Goal: Task Accomplishment & Management: Use online tool/utility

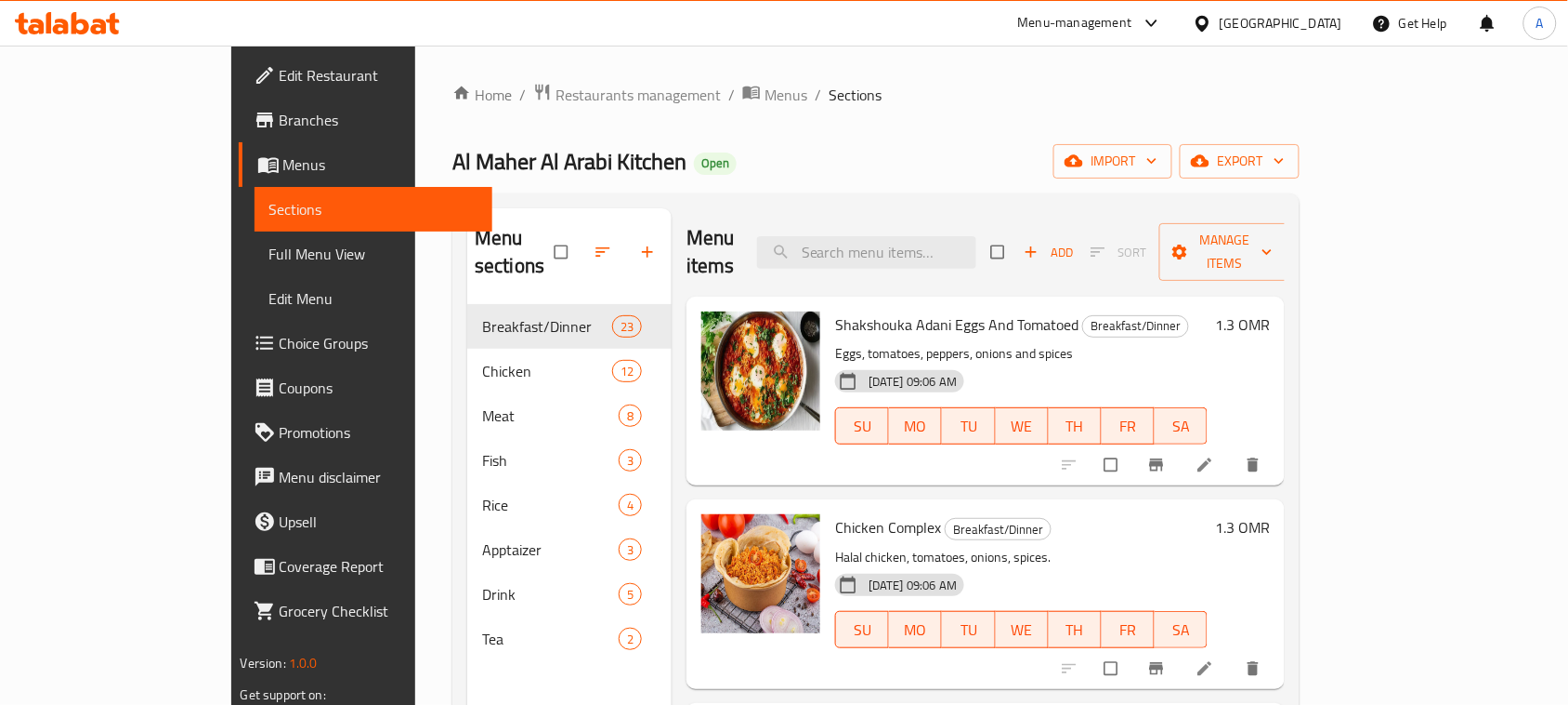
click at [1329, 21] on div "[GEOGRAPHIC_DATA]" at bounding box center [1281, 23] width 122 height 21
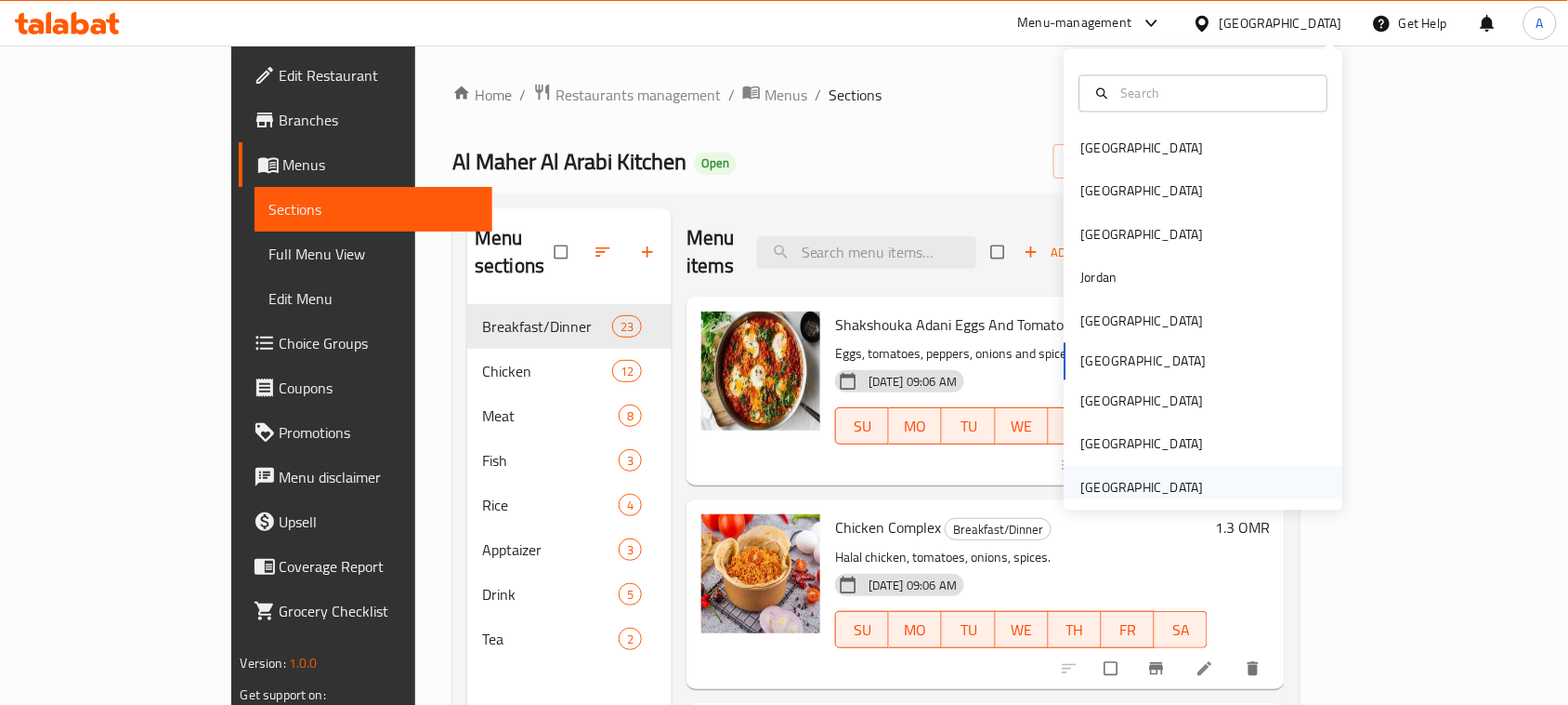
click at [1120, 477] on div "[GEOGRAPHIC_DATA]" at bounding box center [1143, 486] width 122 height 21
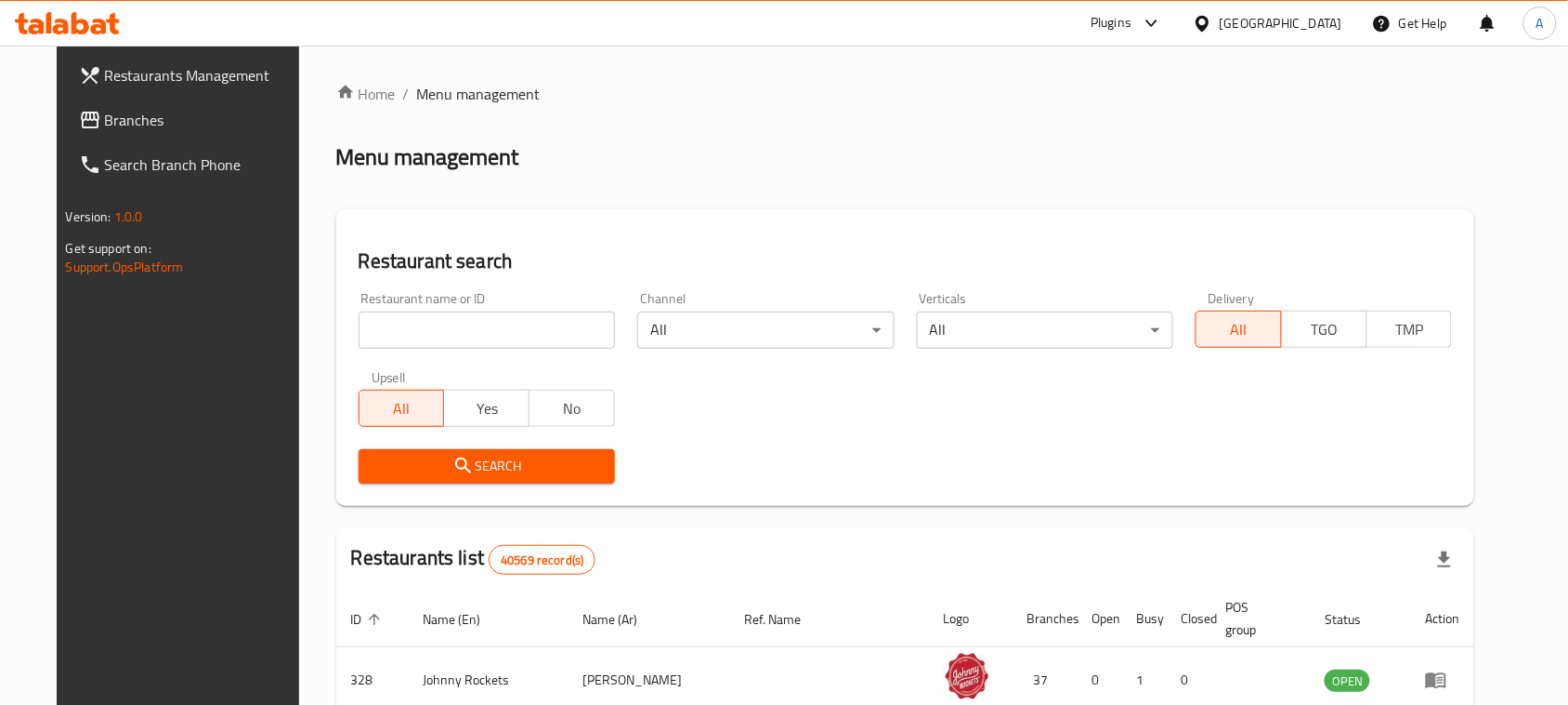
click at [140, 126] on span "Branches" at bounding box center [204, 120] width 199 height 23
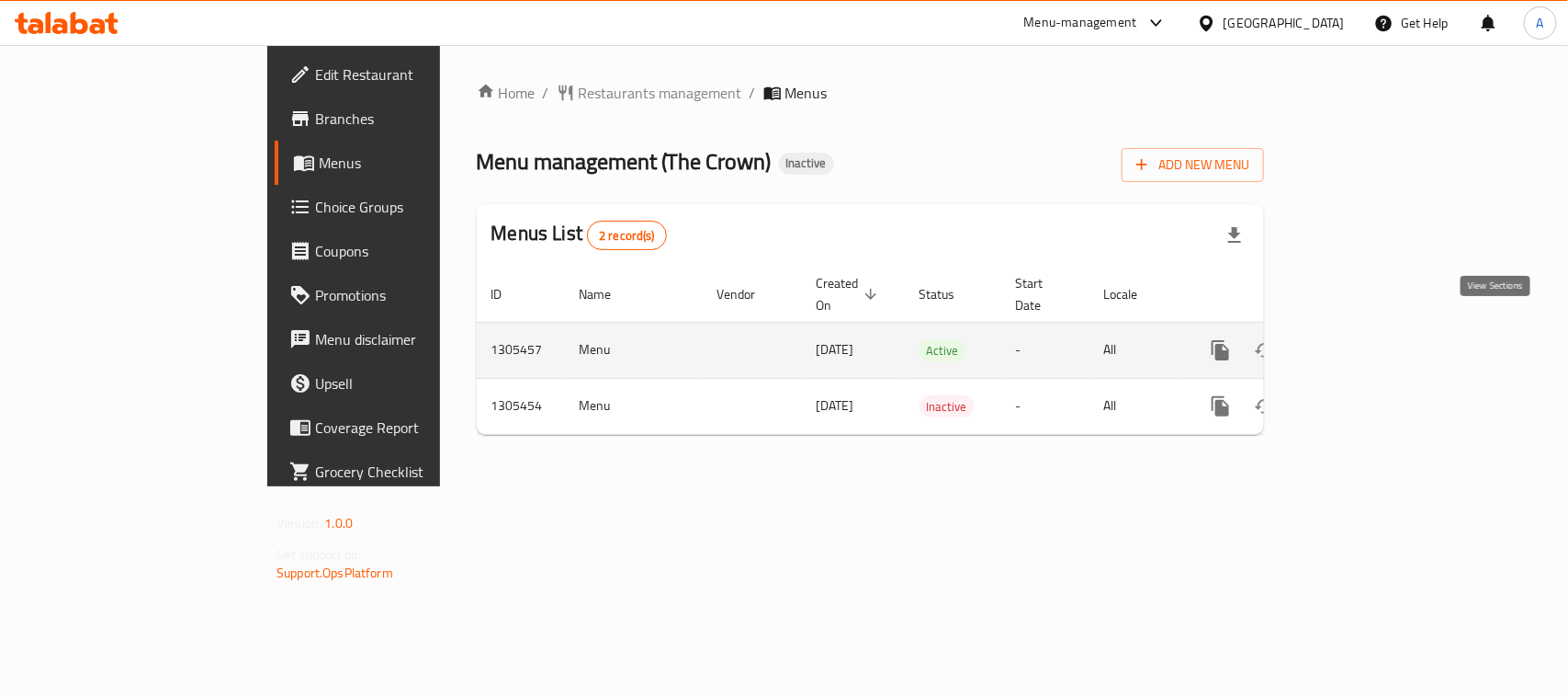
click at [1364, 339] on icon "enhanced table" at bounding box center [1353, 350] width 22 height 22
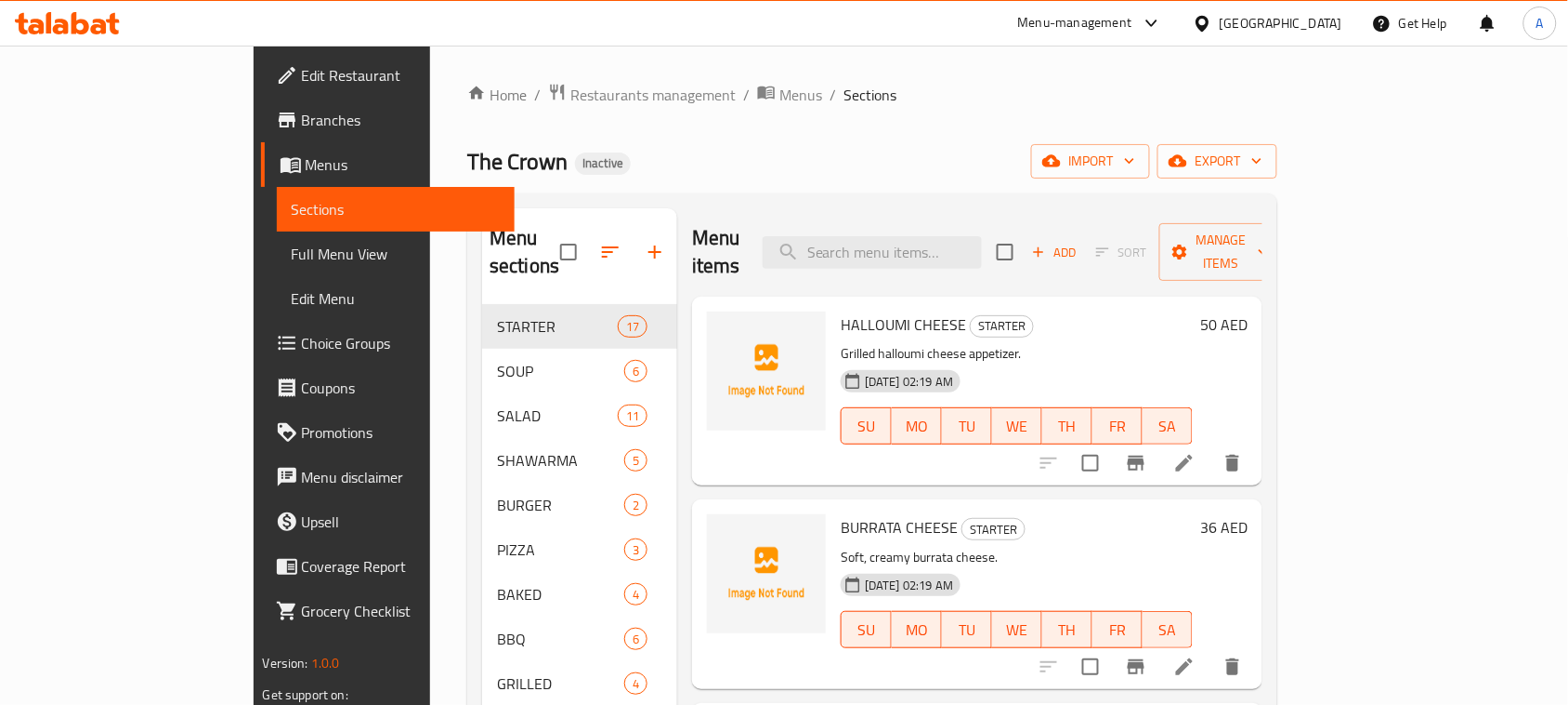
click at [1002, 144] on div "The Crown Inactive import export" at bounding box center [872, 161] width 810 height 34
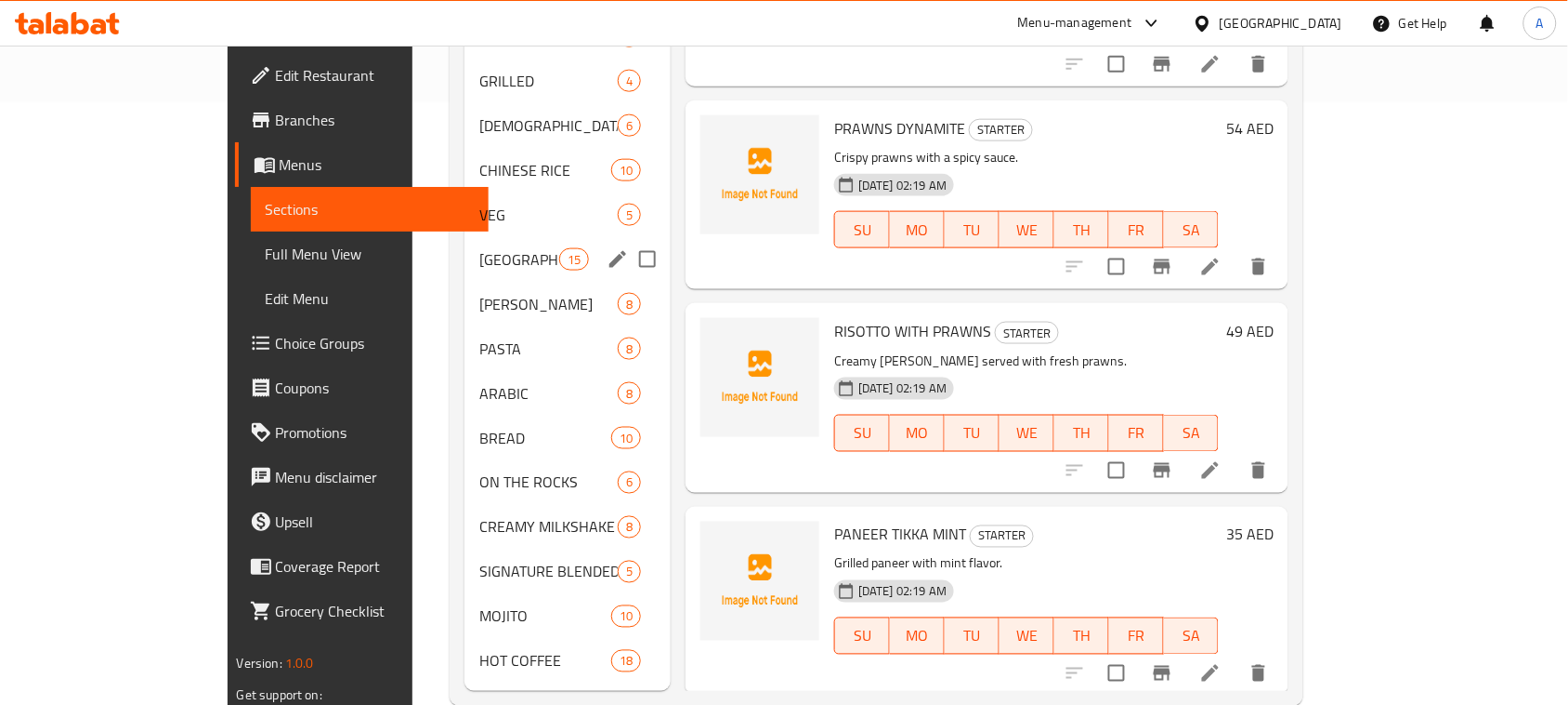
scroll to position [611, 0]
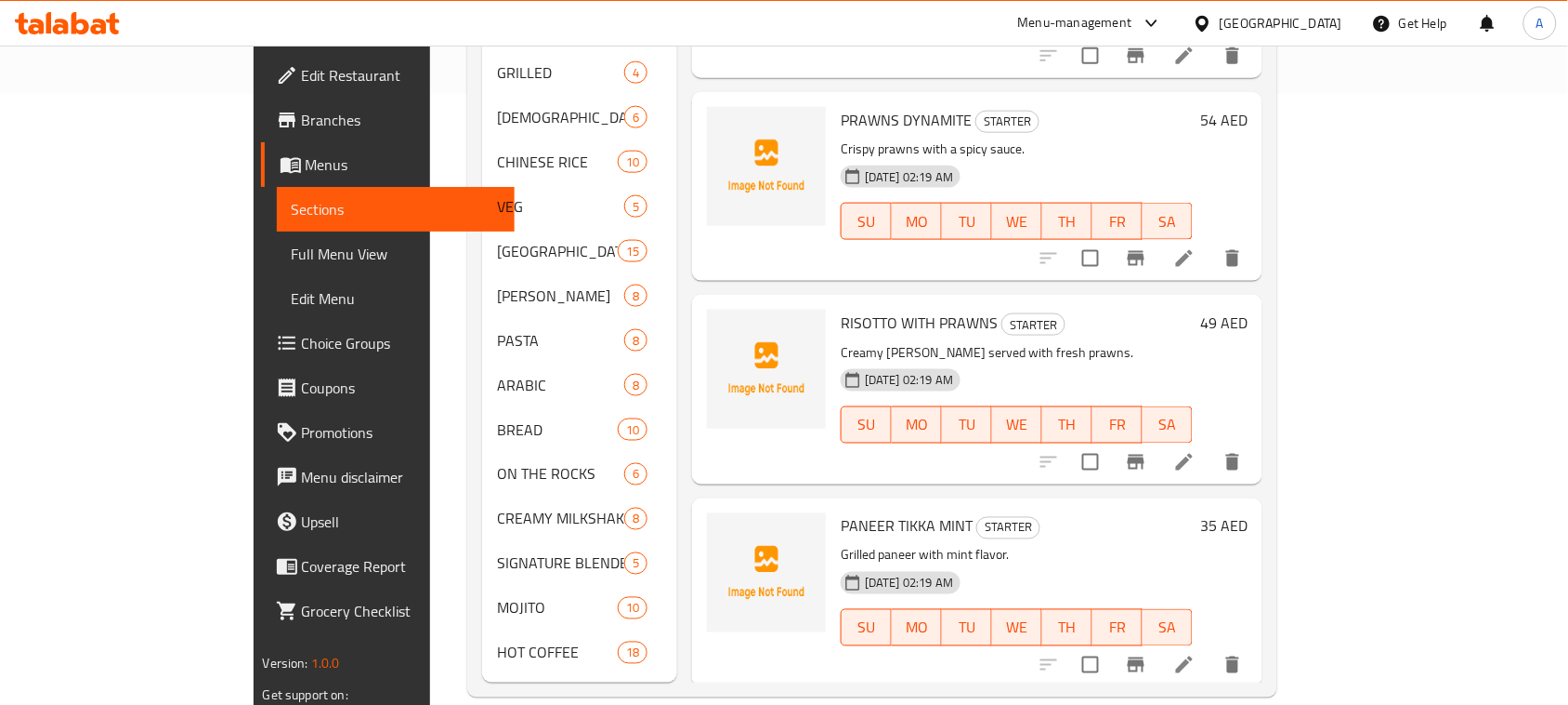
click at [292, 257] on span "Full Menu View" at bounding box center [396, 253] width 209 height 23
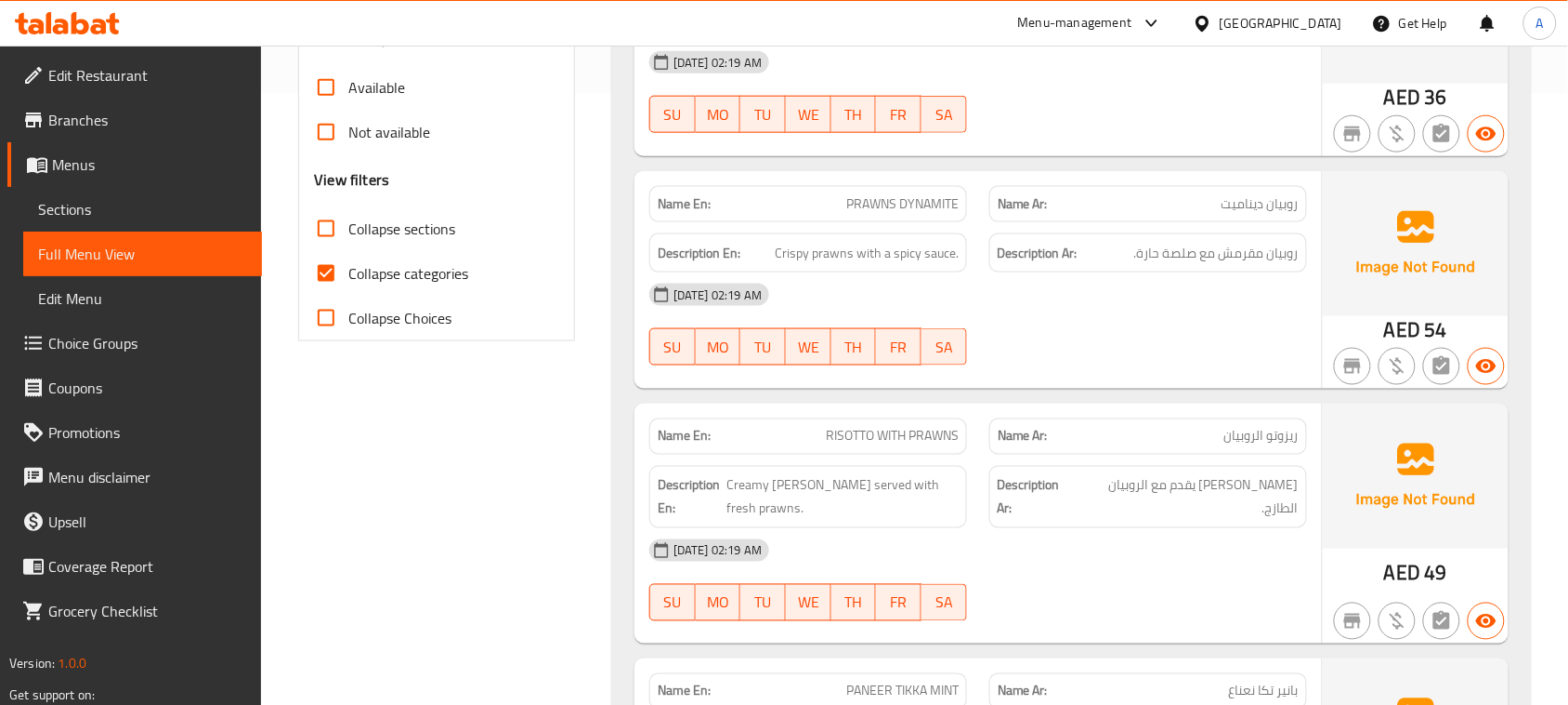
click at [327, 296] on input "Collapse categories" at bounding box center [326, 274] width 45 height 45
checkbox input "false"
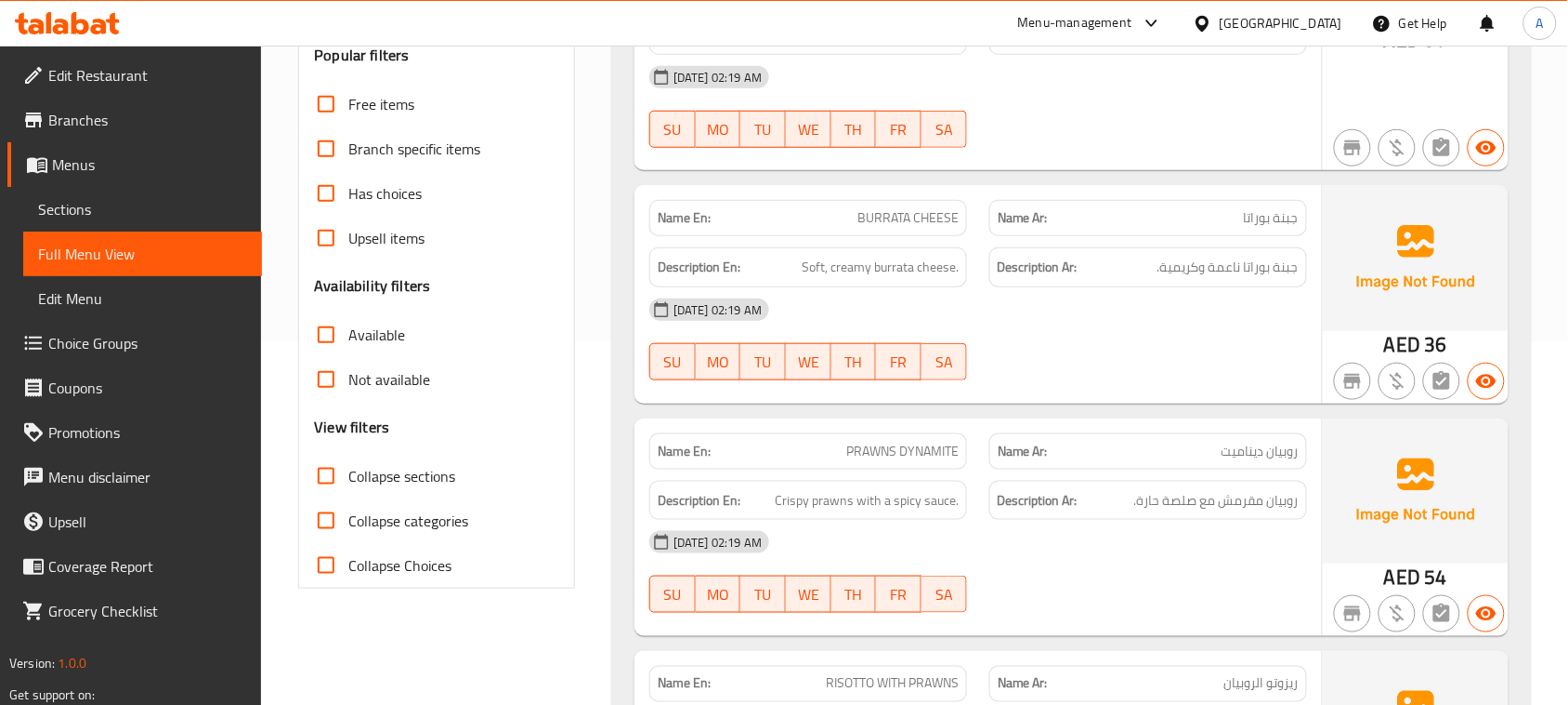
scroll to position [146, 0]
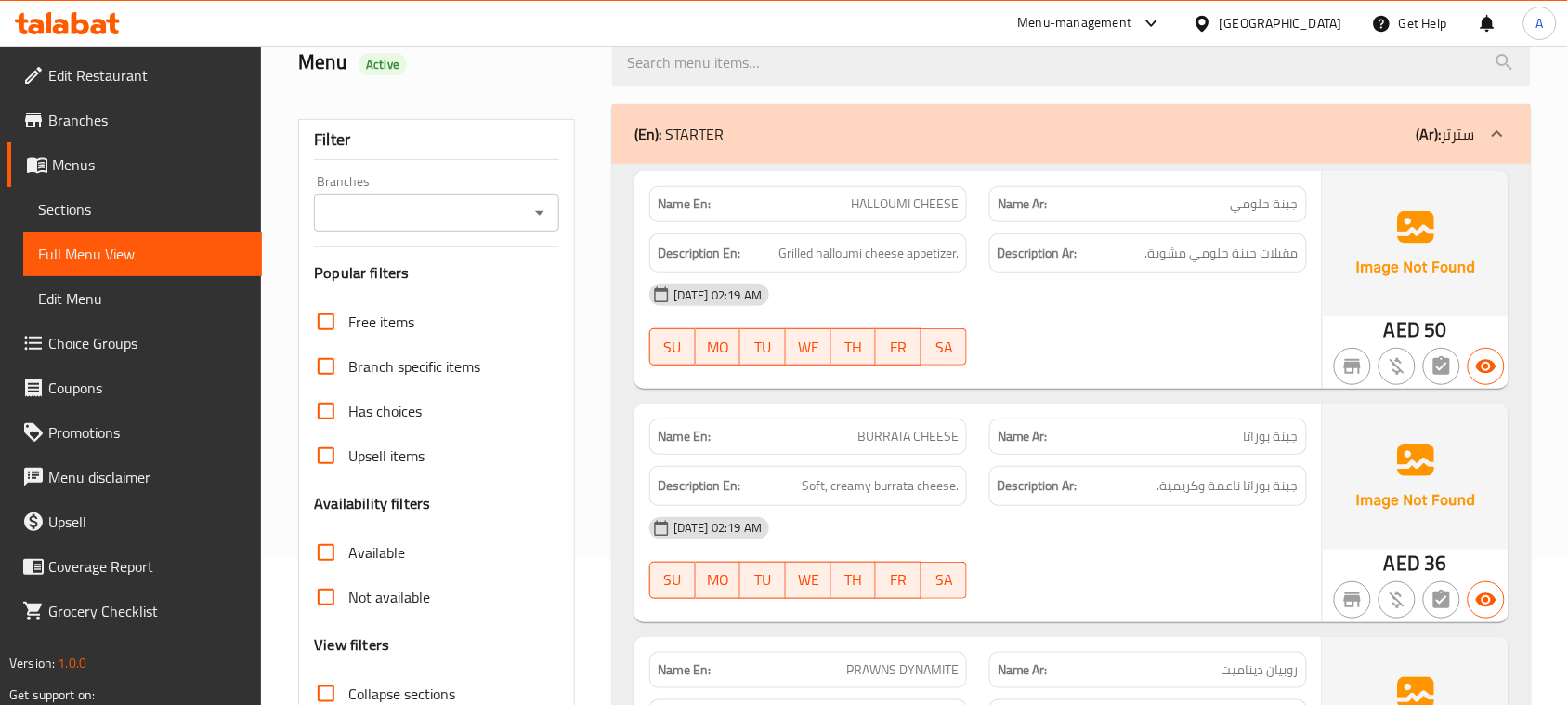
click at [1080, 309] on div "13-08-2025 02:19 AM" at bounding box center [978, 295] width 680 height 45
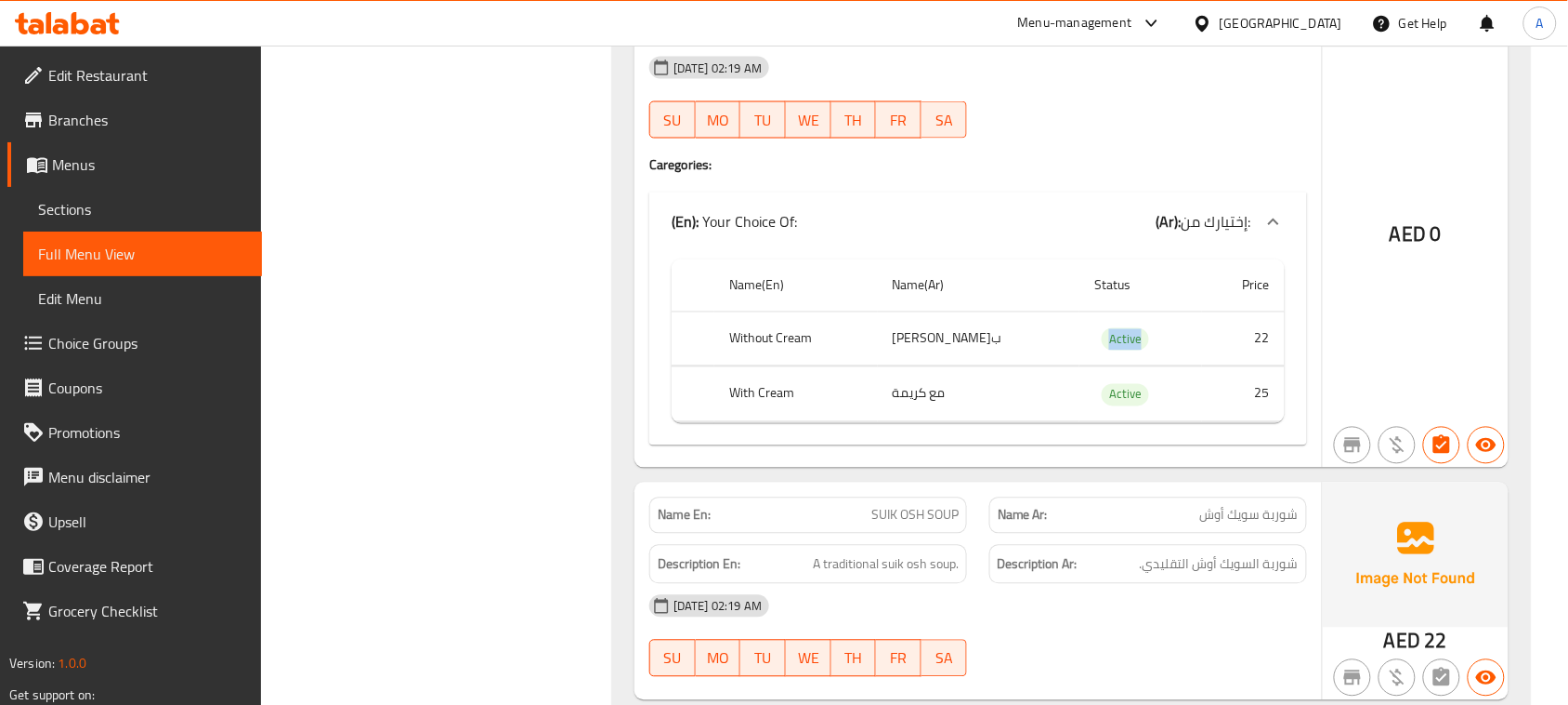
scroll to position [0, 0]
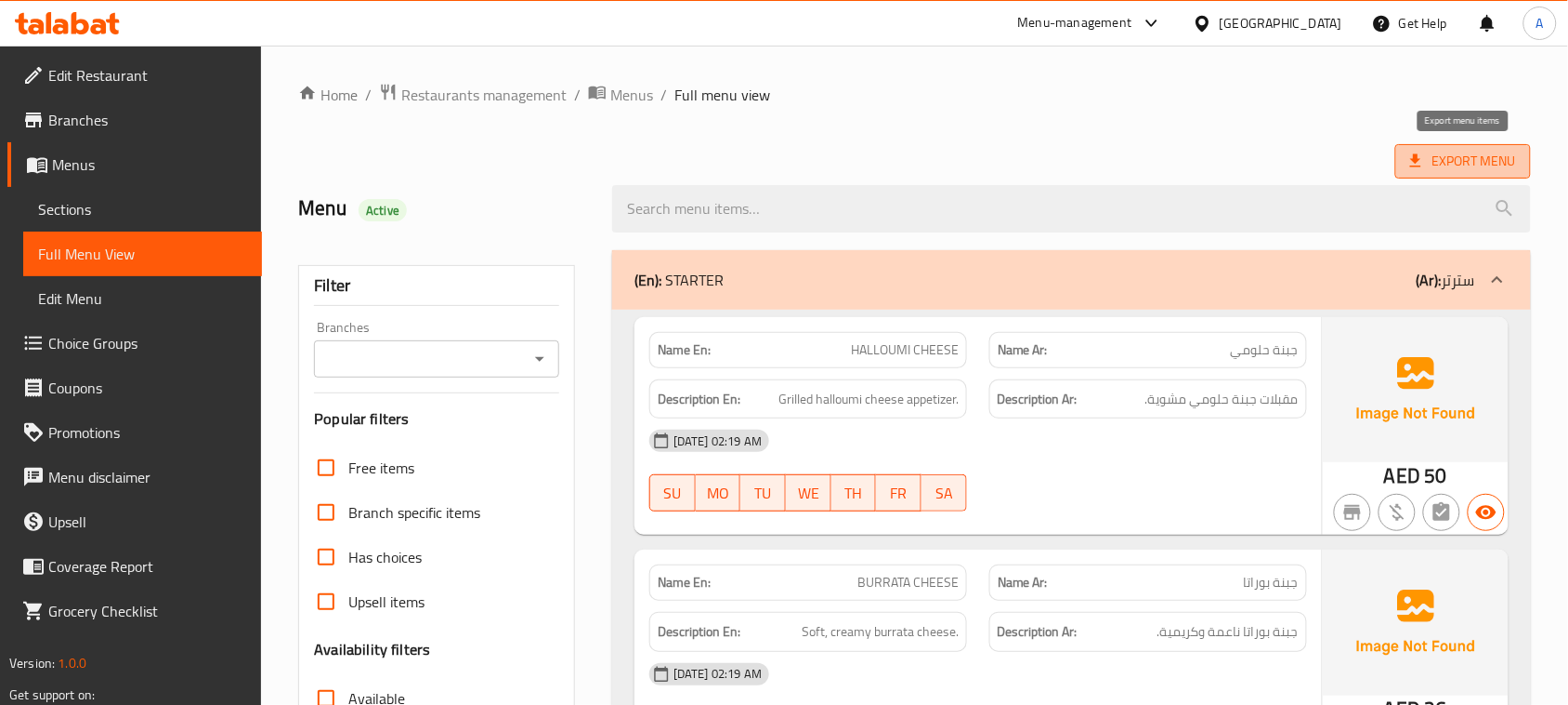
click at [1455, 154] on span "Export Menu" at bounding box center [1463, 162] width 106 height 24
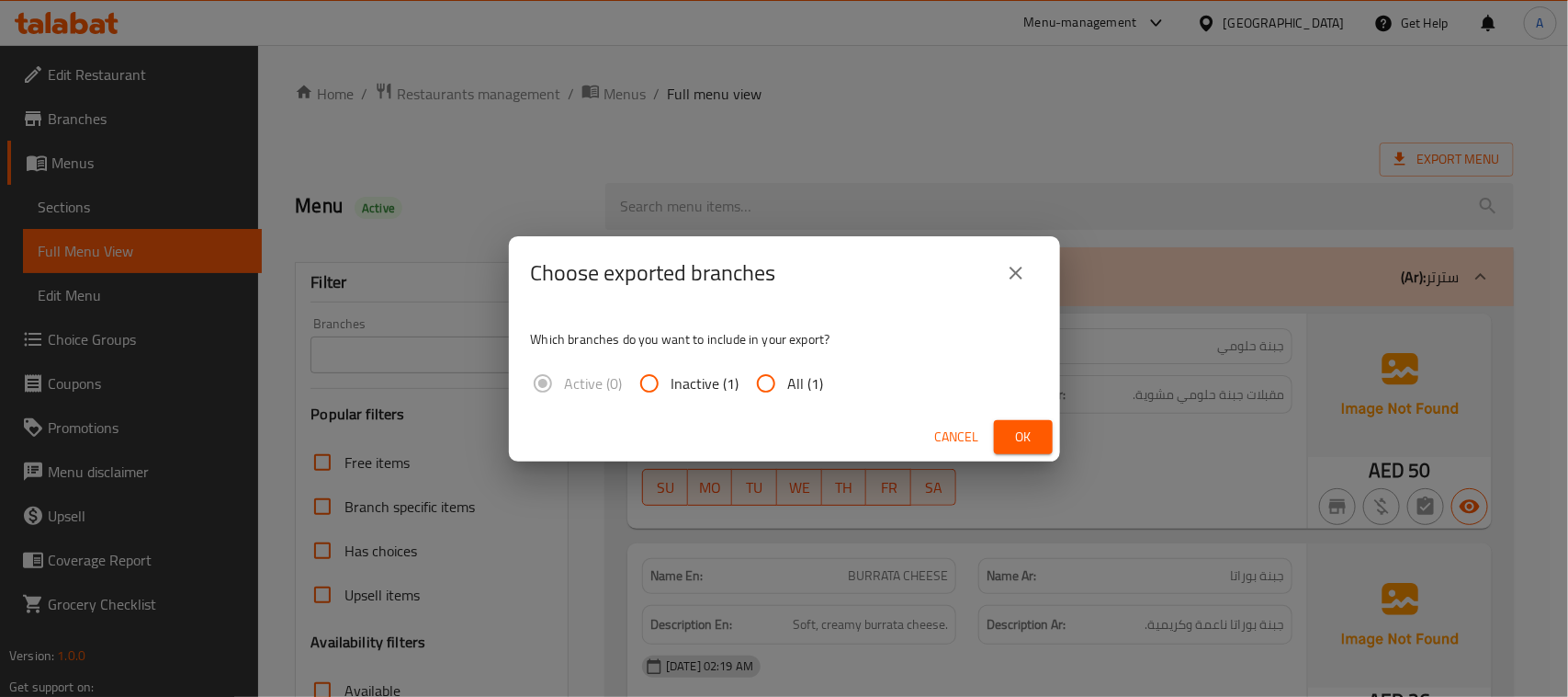
click at [782, 400] on input "All (1)" at bounding box center [767, 384] width 45 height 45
radio input "true"
click at [1044, 428] on button "Ok" at bounding box center [1023, 436] width 59 height 34
